Goal: Book appointment/travel/reservation

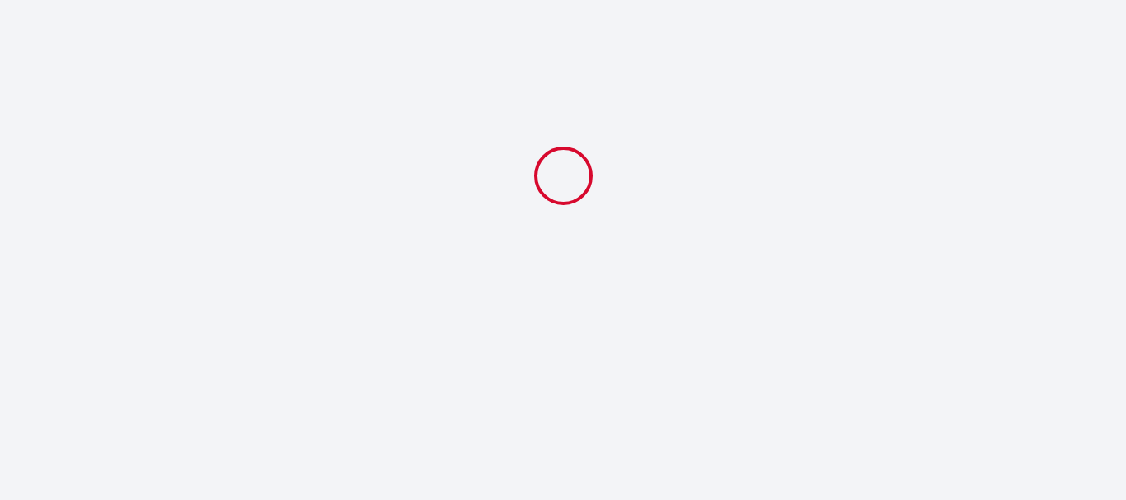
select select
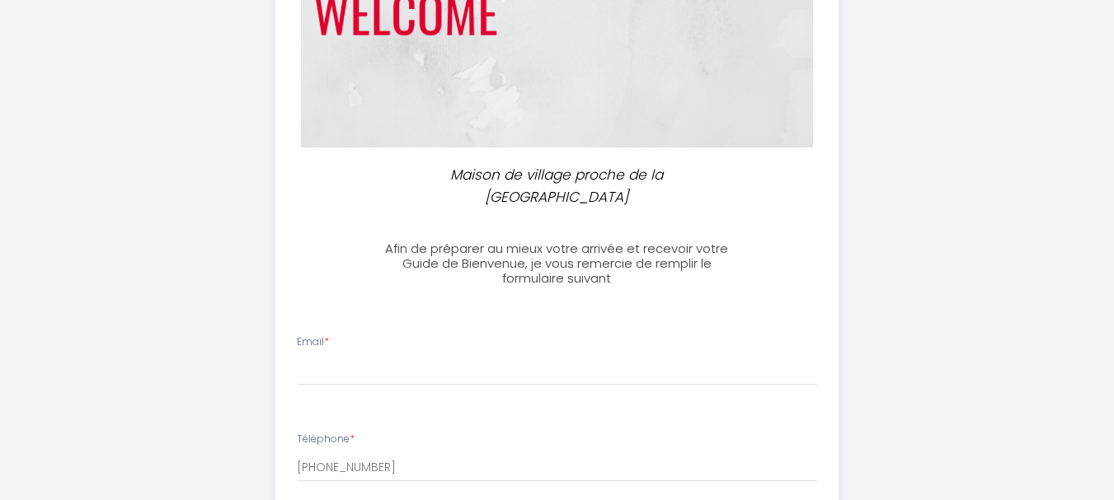
scroll to position [412, 0]
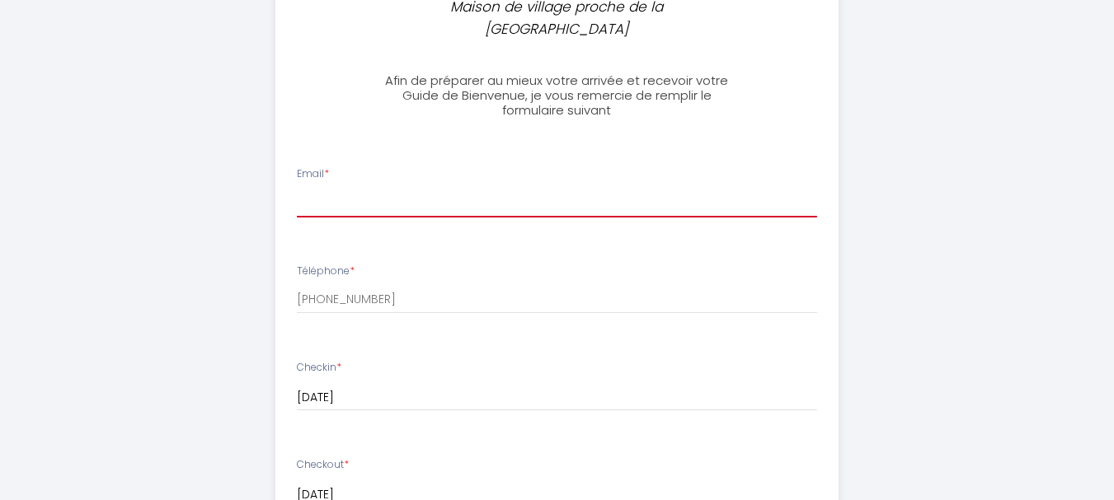
click at [337, 188] on input "Email *" at bounding box center [557, 203] width 520 height 30
type input "[EMAIL_ADDRESS][DOMAIN_NAME]"
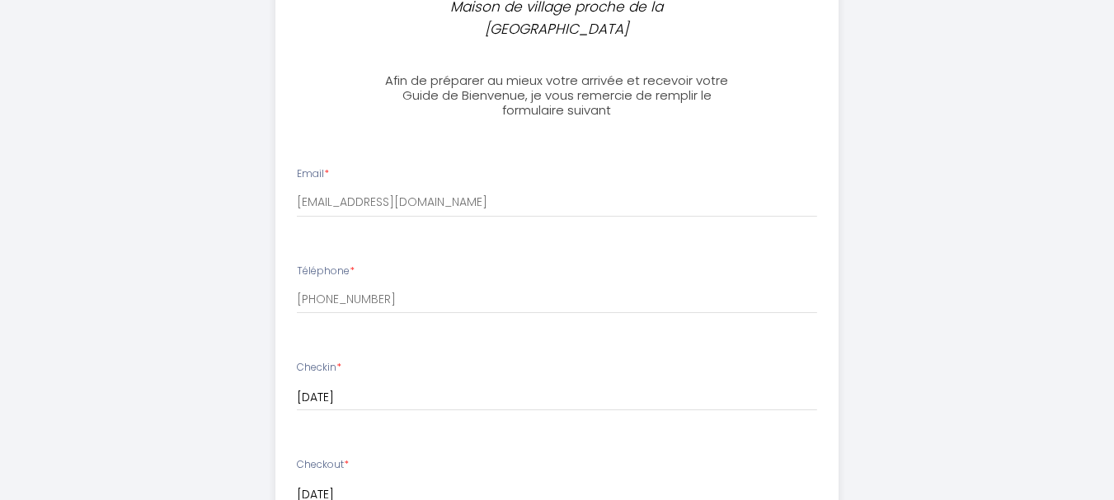
click at [378, 360] on div "Checkin * [DATE] < [DATE] > Sun Mon Tue Wed Thu Fri Sat 1 2 3 4 5 6 7 8 9 10 11…" at bounding box center [557, 385] width 520 height 51
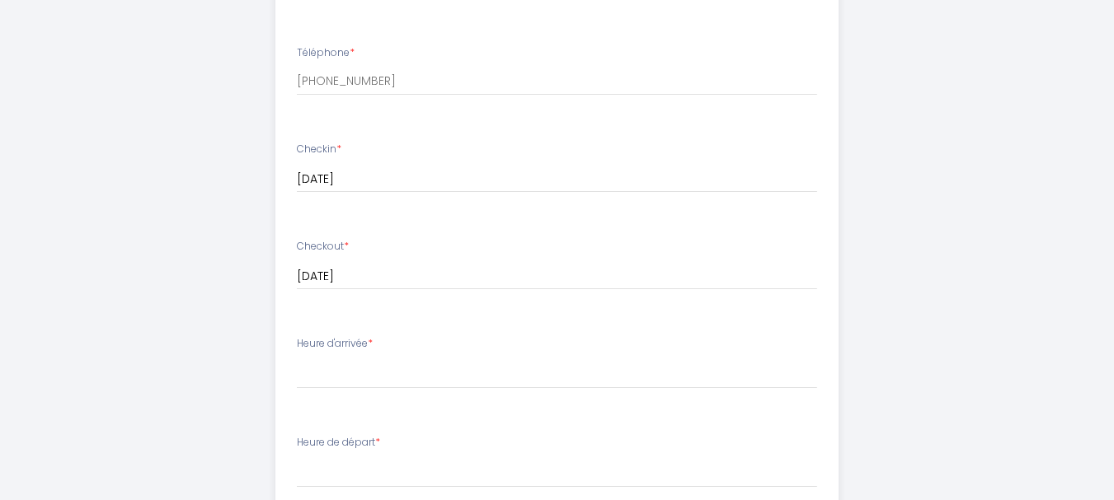
scroll to position [660, 0]
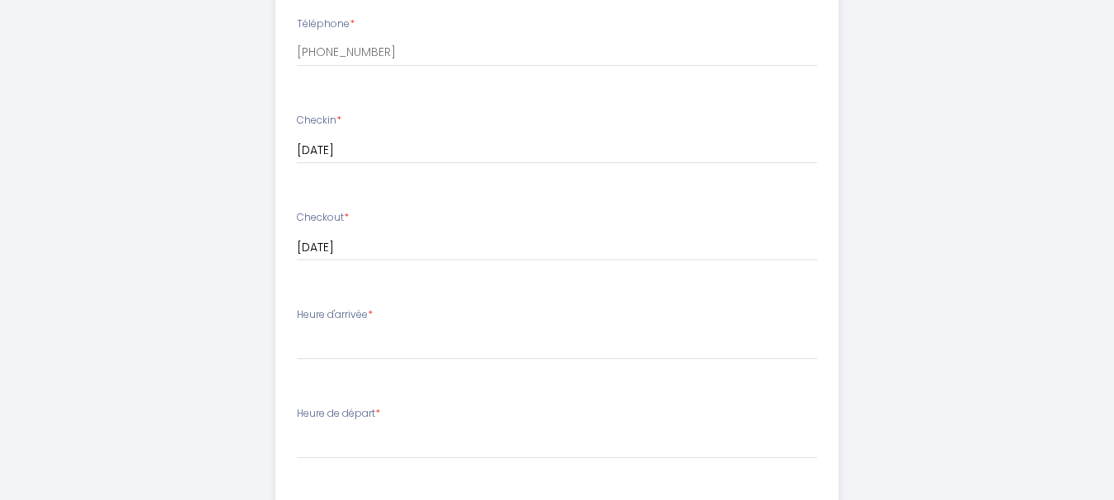
click at [317, 344] on li "Heure d'arrivée * 16:00 16:30 17:00 17:30 18:00 18:30 19:00 19:30 20:00 20:30 2…" at bounding box center [556, 342] width 561 height 89
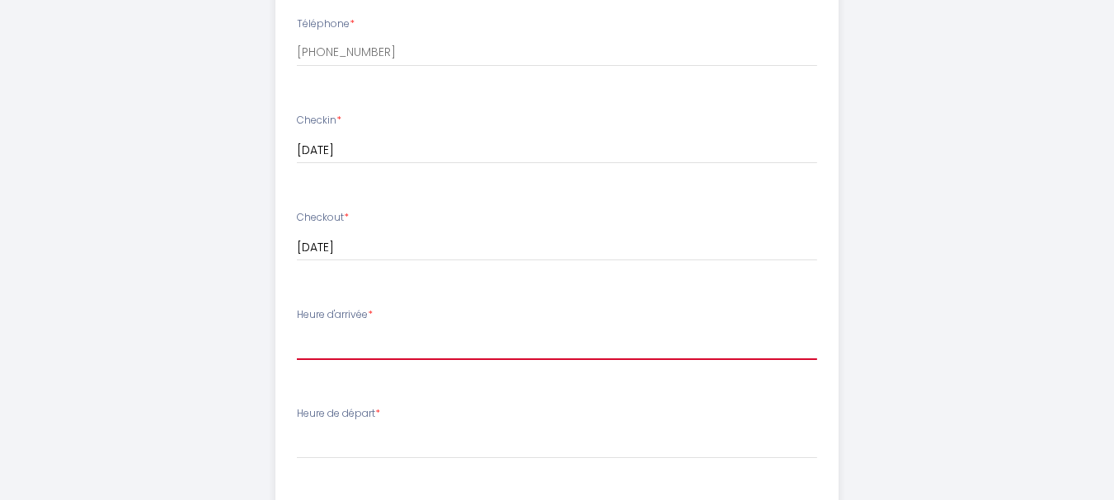
click at [348, 329] on select "16:00 16:30 17:00 17:30 18:00 18:30 19:00 19:30 20:00 20:30 21:00 21:30 22:00 2…" at bounding box center [557, 344] width 520 height 31
select select "17:00"
click at [297, 329] on select "16:00 16:30 17:00 17:30 18:00 18:30 19:00 19:30 20:00 20:30 21:00 21:30 22:00 2…" at bounding box center [557, 344] width 520 height 31
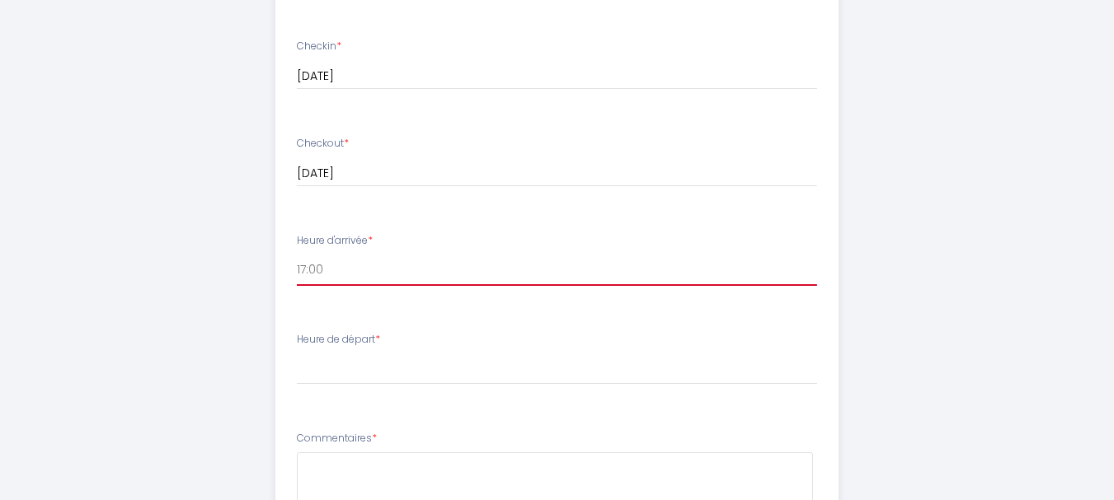
scroll to position [824, 0]
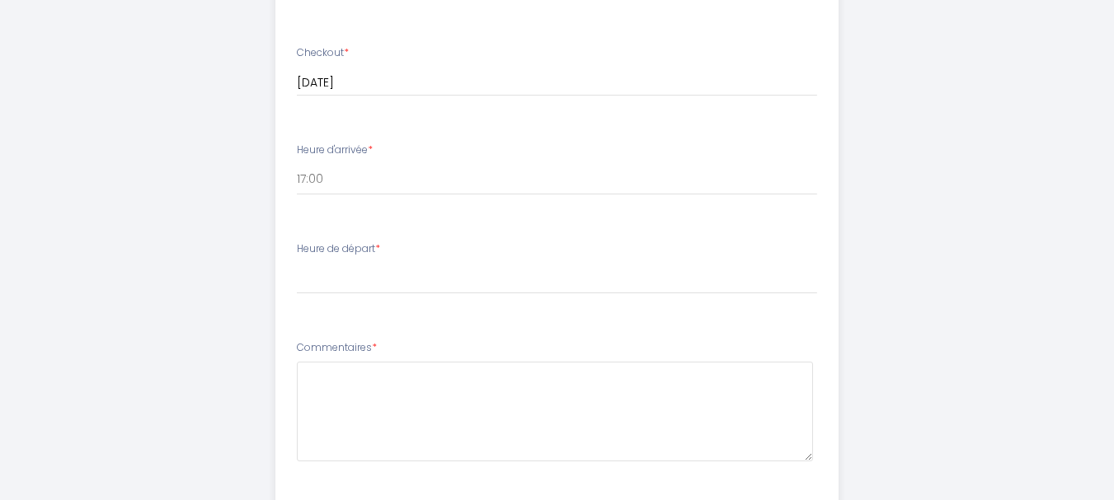
click at [316, 282] on li "Heure de départ * 00:00 00:30 01:00 01:30 02:00 02:30 03:00 03:30 04:00 04:30 0…" at bounding box center [556, 276] width 561 height 89
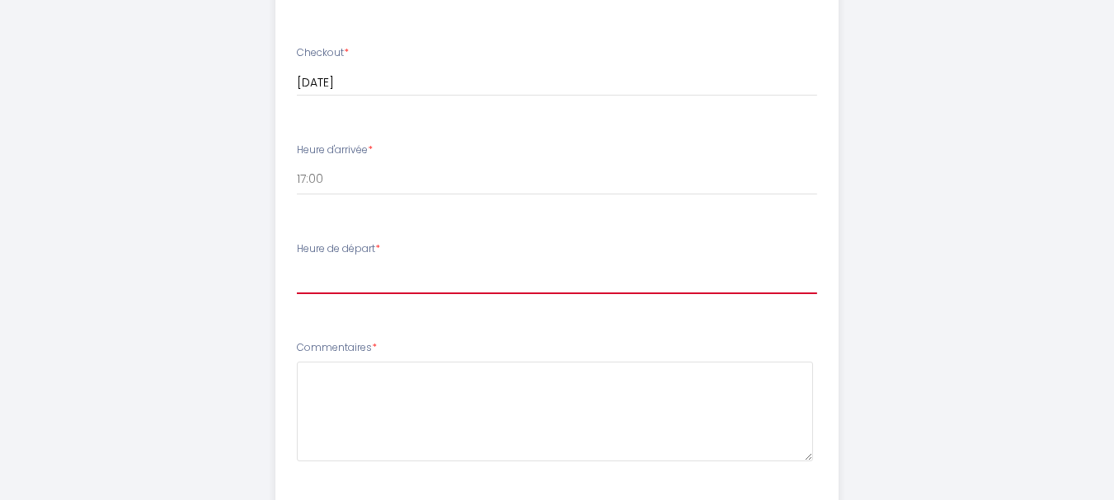
click at [326, 263] on select "00:00 00:30 01:00 01:30 02:00 02:30 03:00 03:30 04:00 04:30 05:00 05:30 06:00 0…" at bounding box center [557, 278] width 520 height 31
click at [297, 263] on select "00:00 00:30 01:00 01:30 02:00 02:30 03:00 03:30 04:00 04:30 05:00 05:30 06:00 0…" at bounding box center [557, 278] width 520 height 31
click at [327, 263] on select "00:00 00:30 01:00 01:30 02:00 02:30 03:00 03:30 04:00 04:30 05:00 05:30 06:00 0…" at bounding box center [557, 278] width 520 height 31
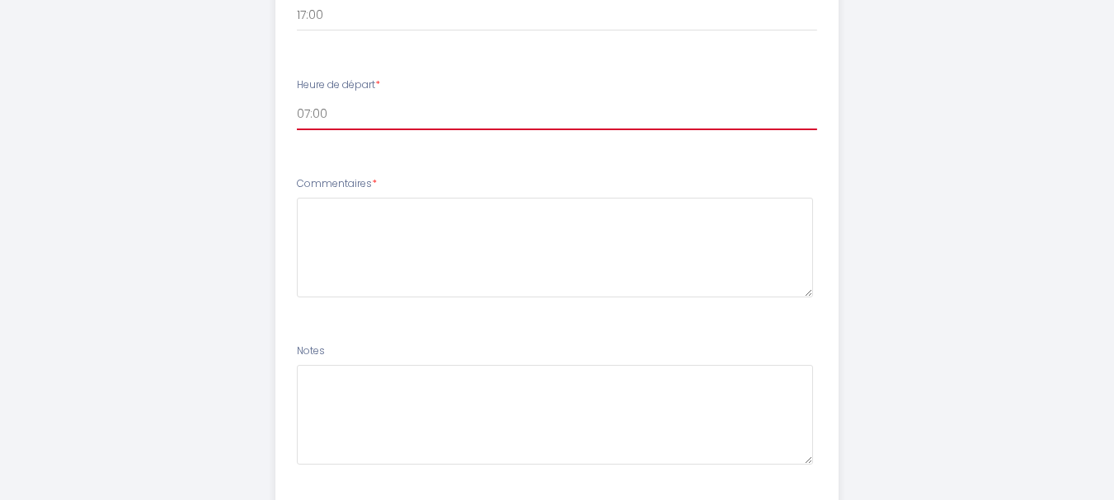
scroll to position [989, 0]
click at [327, 98] on select "00:00 00:30 01:00 01:30 02:00 02:30 03:00 03:30 04:00 04:30 05:00 05:30 06:00 0…" at bounding box center [557, 113] width 520 height 31
select select "07:30"
click at [297, 98] on select "00:00 00:30 01:00 01:30 02:00 02:30 03:00 03:30 04:00 04:30 05:00 05:30 06:00 0…" at bounding box center [557, 113] width 520 height 31
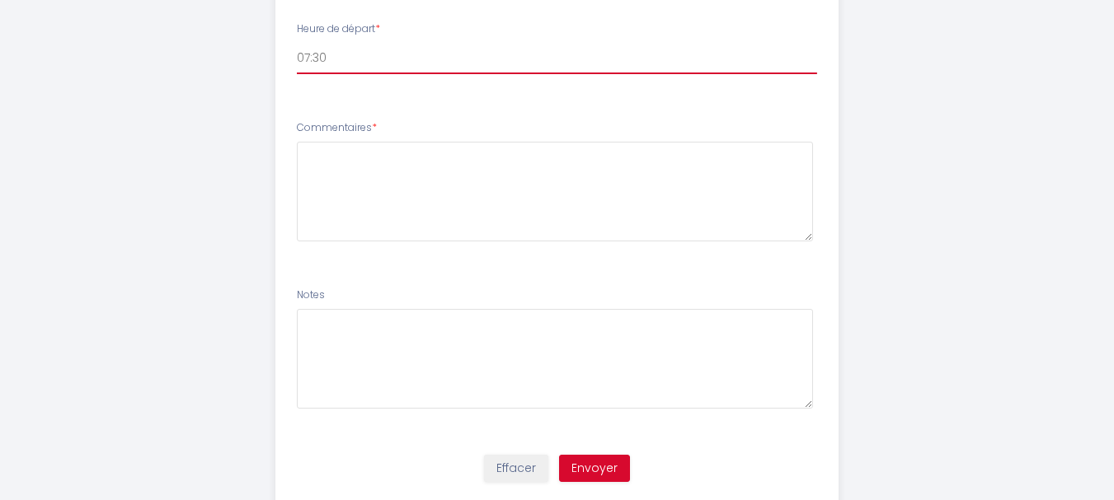
scroll to position [1071, 0]
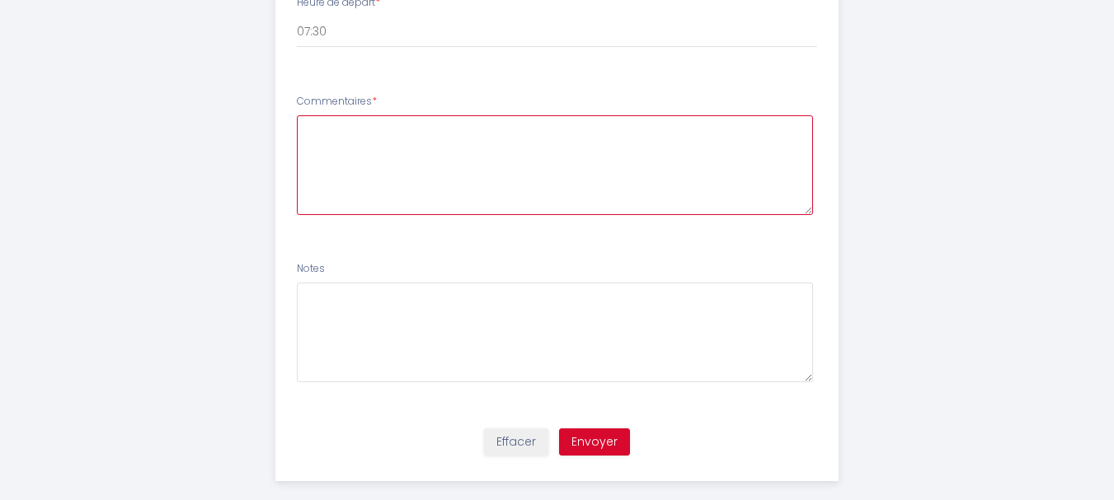
click at [375, 123] on textarea at bounding box center [555, 165] width 516 height 100
type textarea "je réserve pour deux de mes collaborateurs [PERSON_NAME] et [PERSON_NAME]"
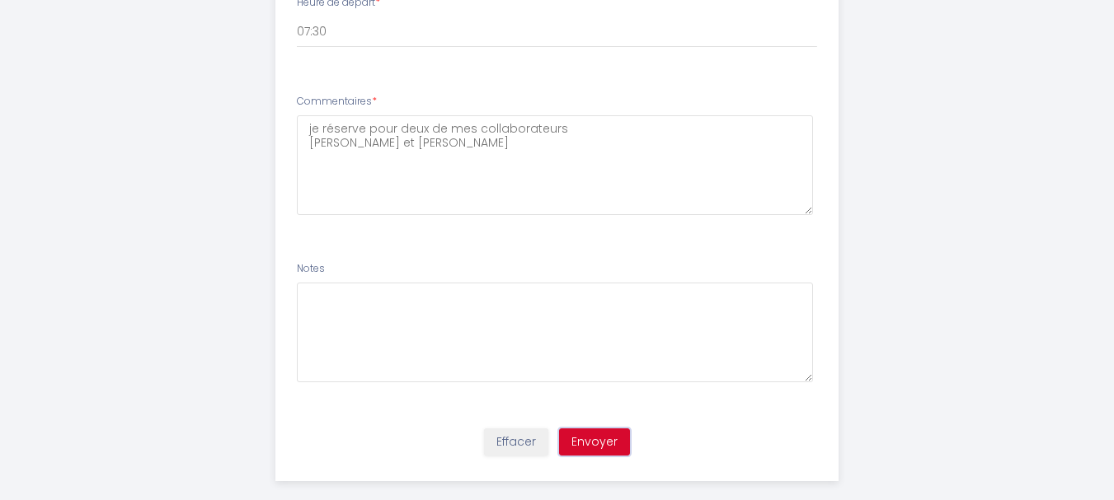
click at [588, 429] on button "Envoyer" at bounding box center [594, 443] width 71 height 28
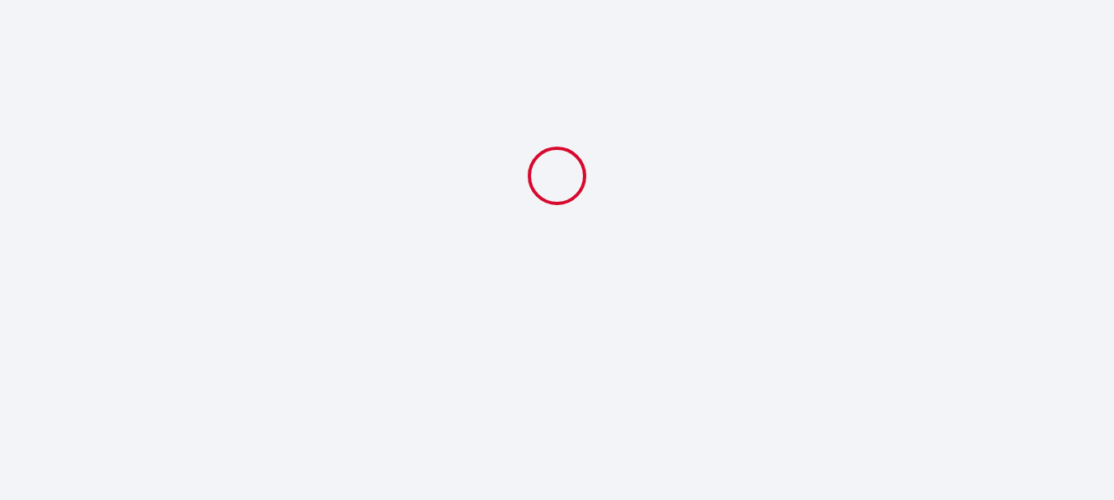
scroll to position [0, 0]
select select "17:00"
select select "07:30"
